Goal: Task Accomplishment & Management: Manage account settings

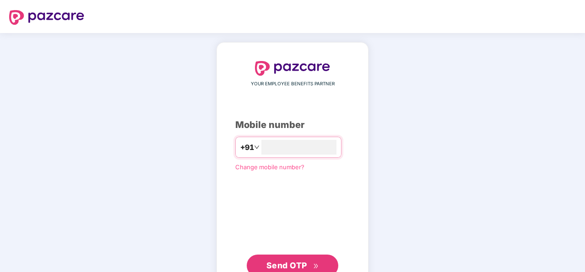
type input "**********"
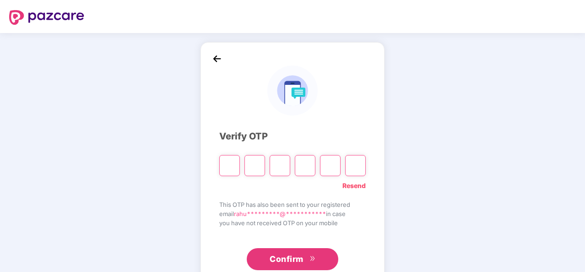
type input "*"
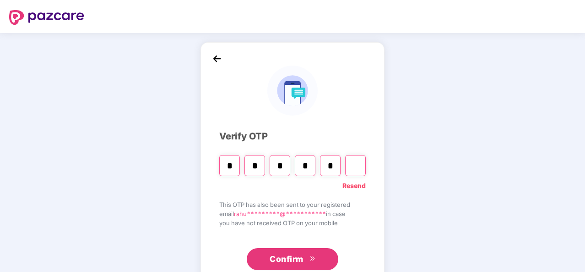
type input "*"
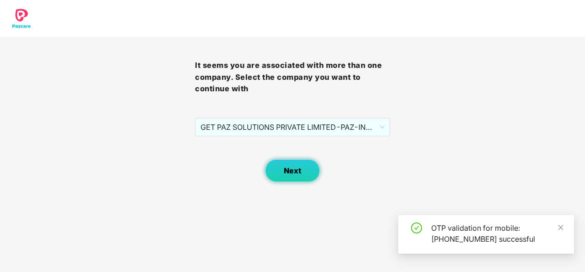
click at [302, 165] on button "Next" at bounding box center [292, 170] width 55 height 23
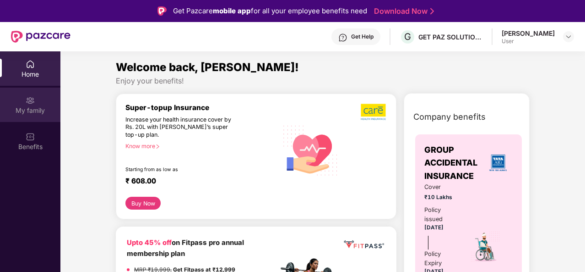
click at [38, 109] on div "My family" at bounding box center [30, 110] width 60 height 9
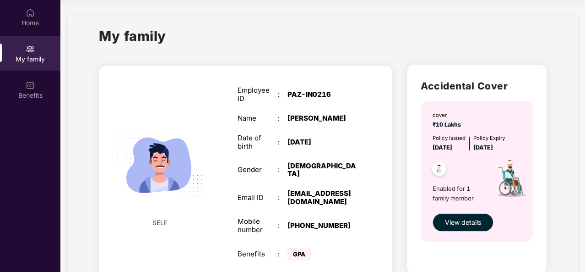
scroll to position [40, 0]
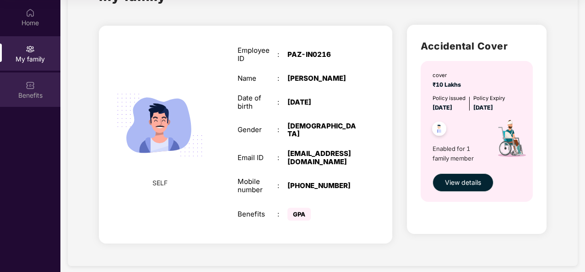
click at [40, 80] on div "Benefits" at bounding box center [30, 89] width 60 height 34
